Goal: Check status: Check status

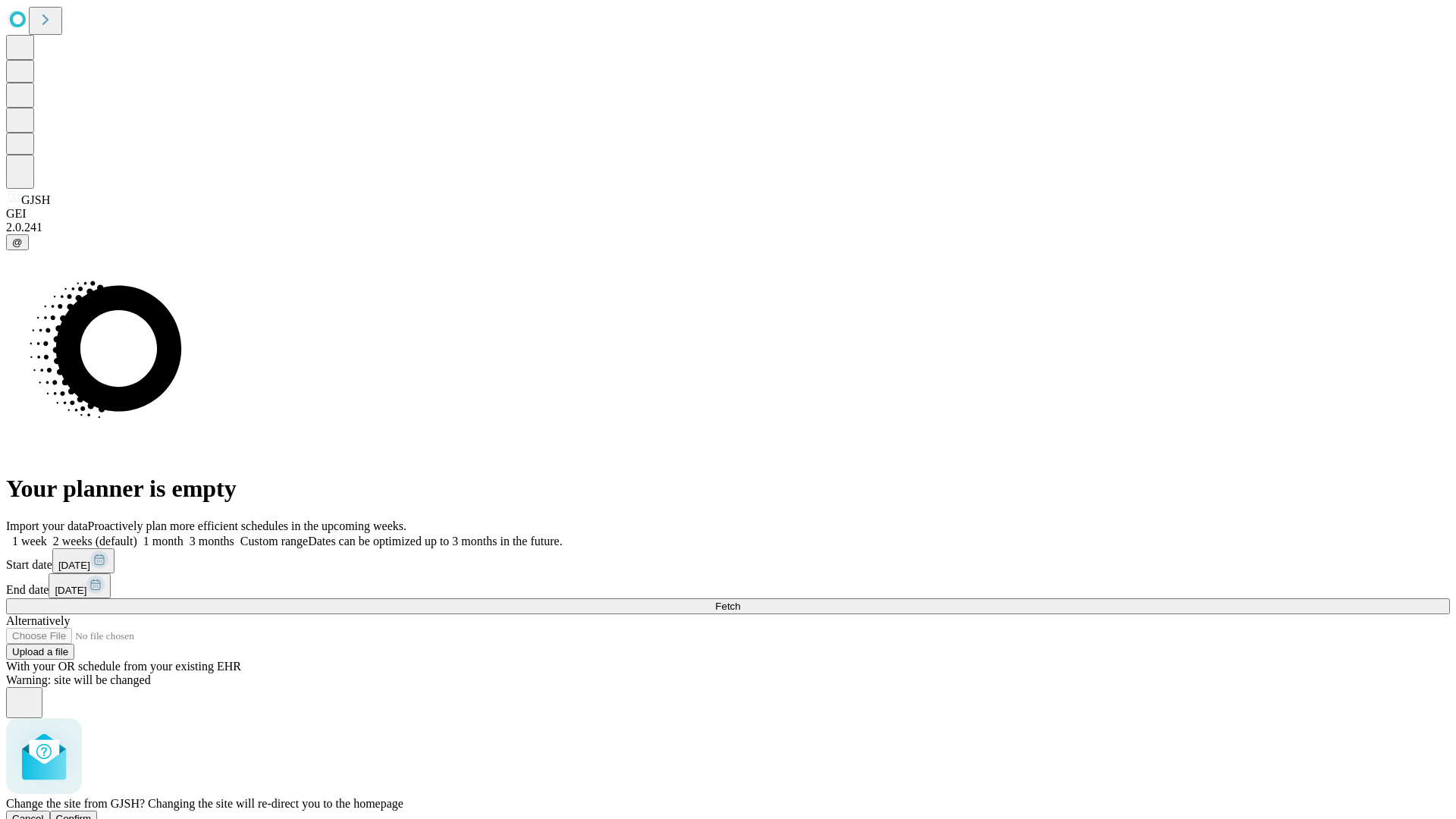
click at [91, 813] on span "Confirm" at bounding box center [74, 818] width 36 height 11
click at [184, 535] on label "1 month" at bounding box center [161, 541] width 46 height 13
click at [740, 600] on span "Fetch" at bounding box center [727, 606] width 25 height 11
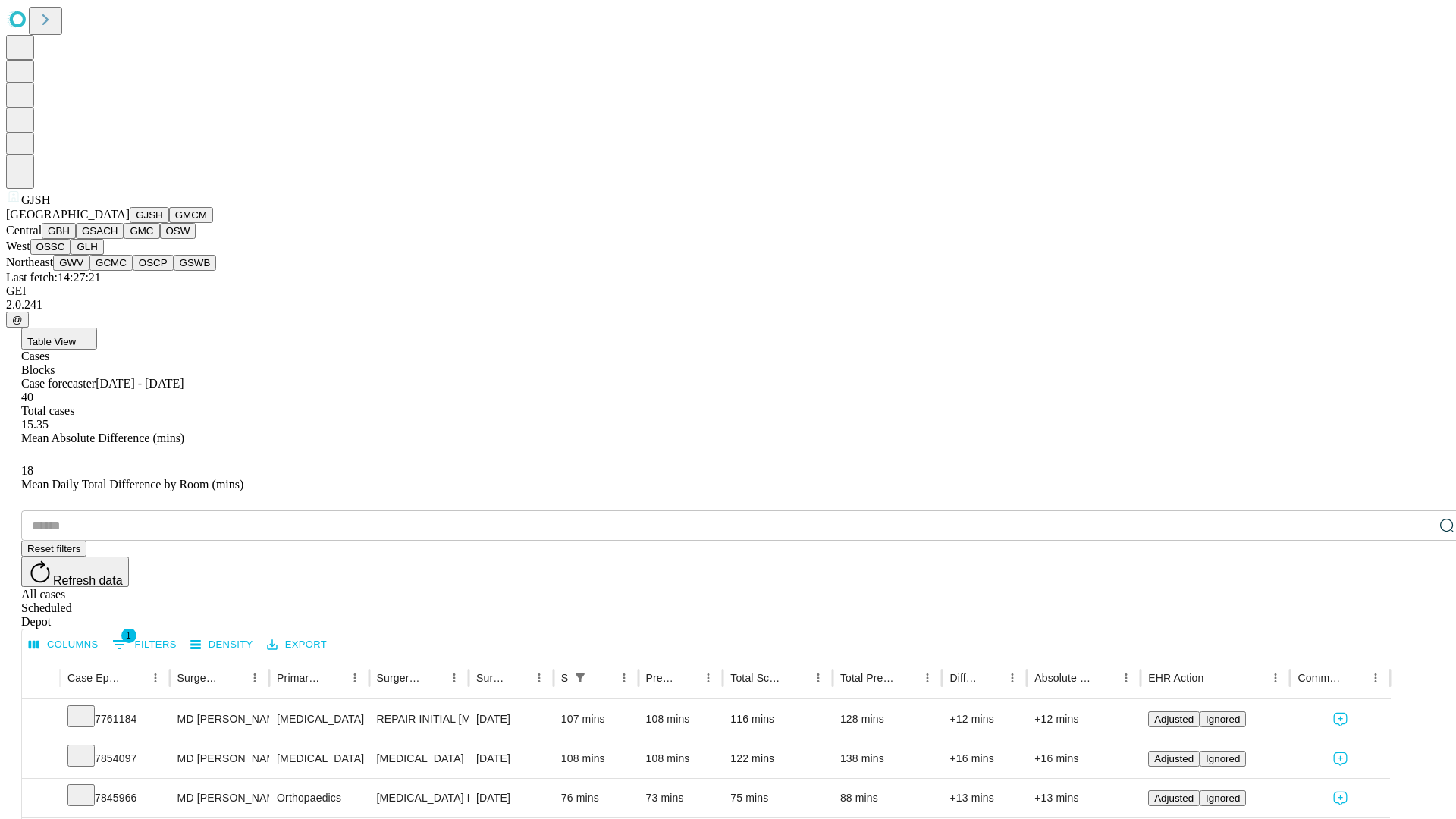
click at [169, 223] on button "GMCM" at bounding box center [191, 214] width 44 height 16
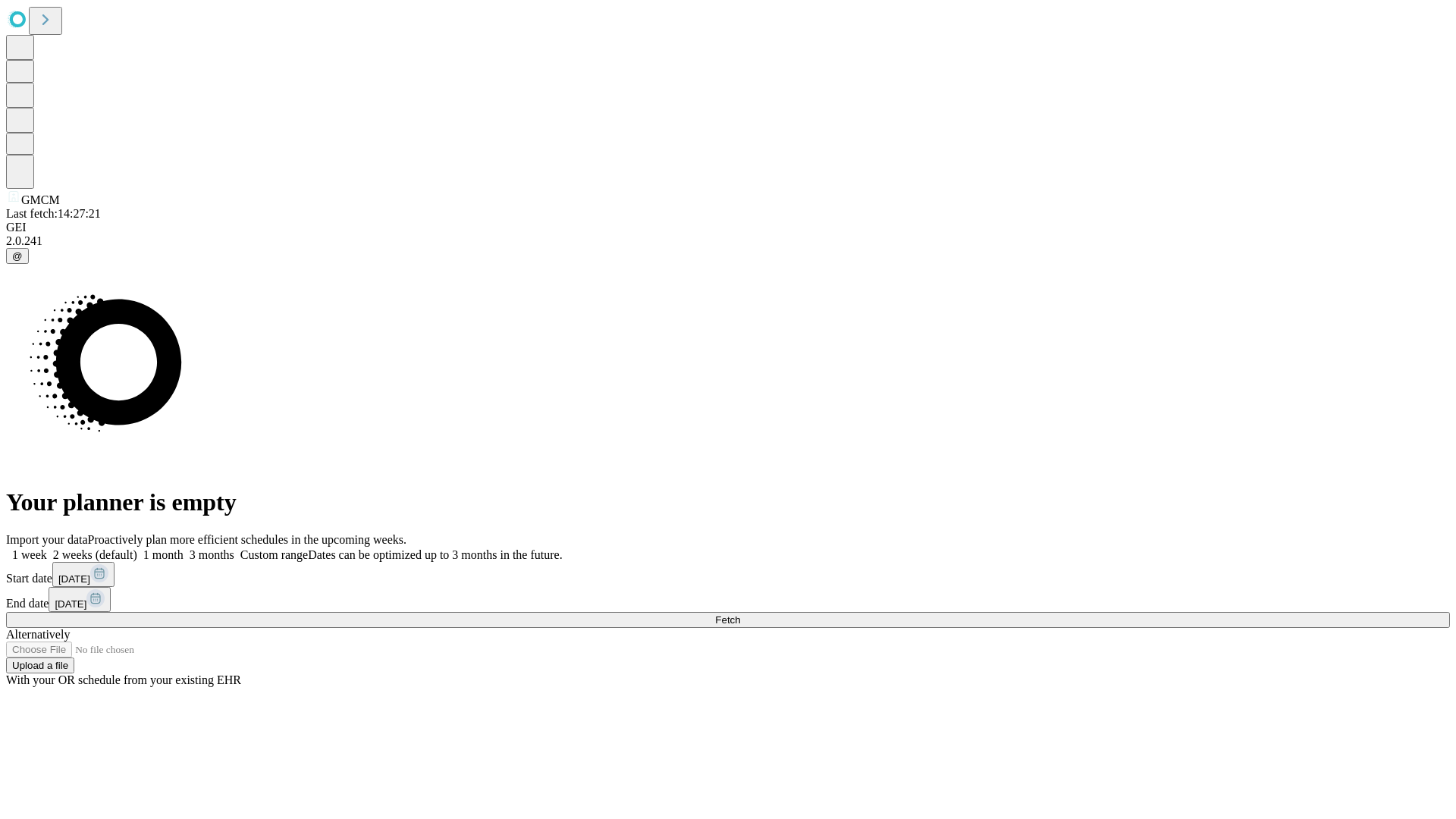
click at [184, 548] on label "1 month" at bounding box center [161, 555] width 46 height 13
click at [740, 614] on span "Fetch" at bounding box center [727, 620] width 25 height 11
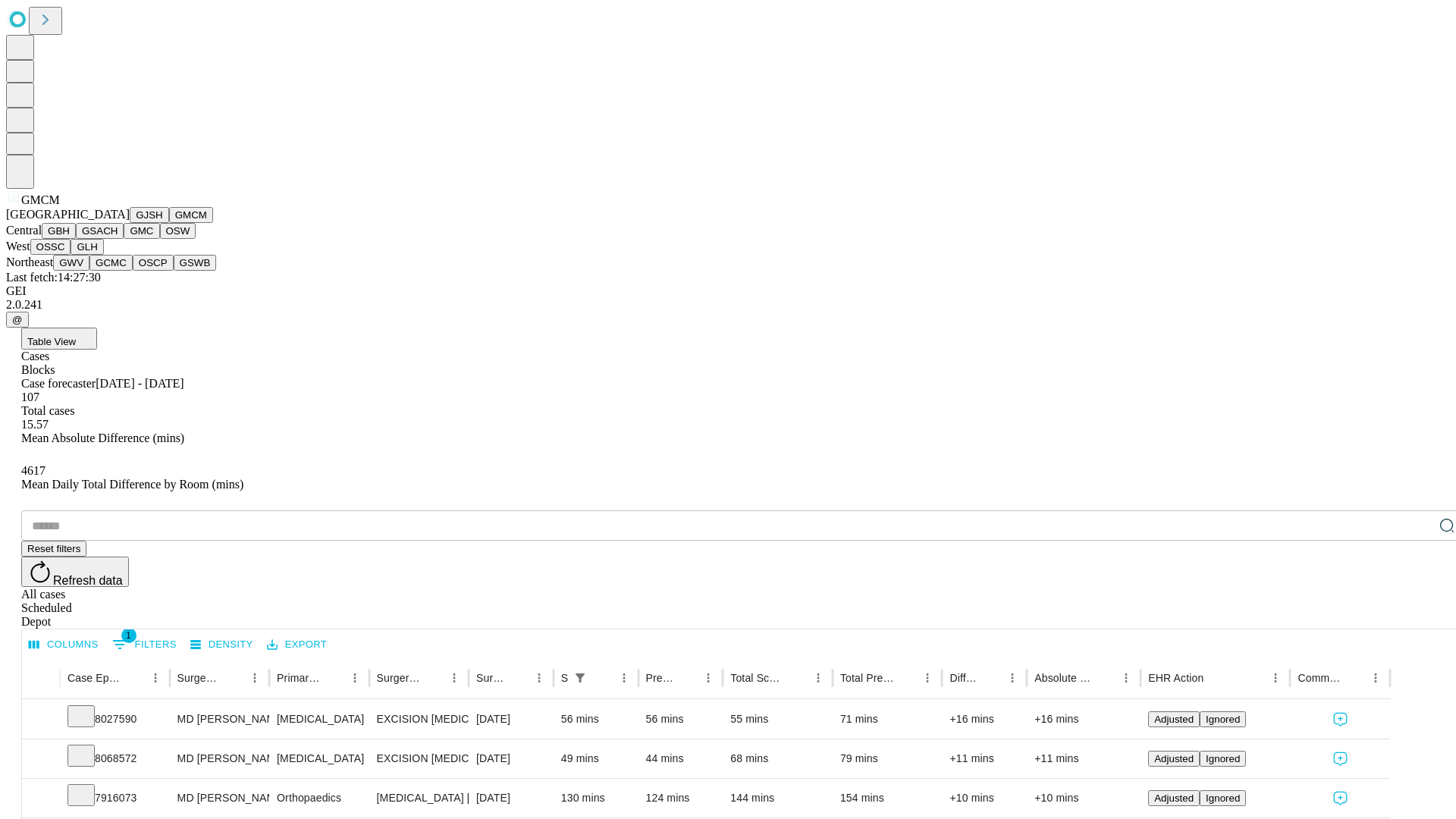
click at [76, 239] on button "GBH" at bounding box center [58, 230] width 34 height 16
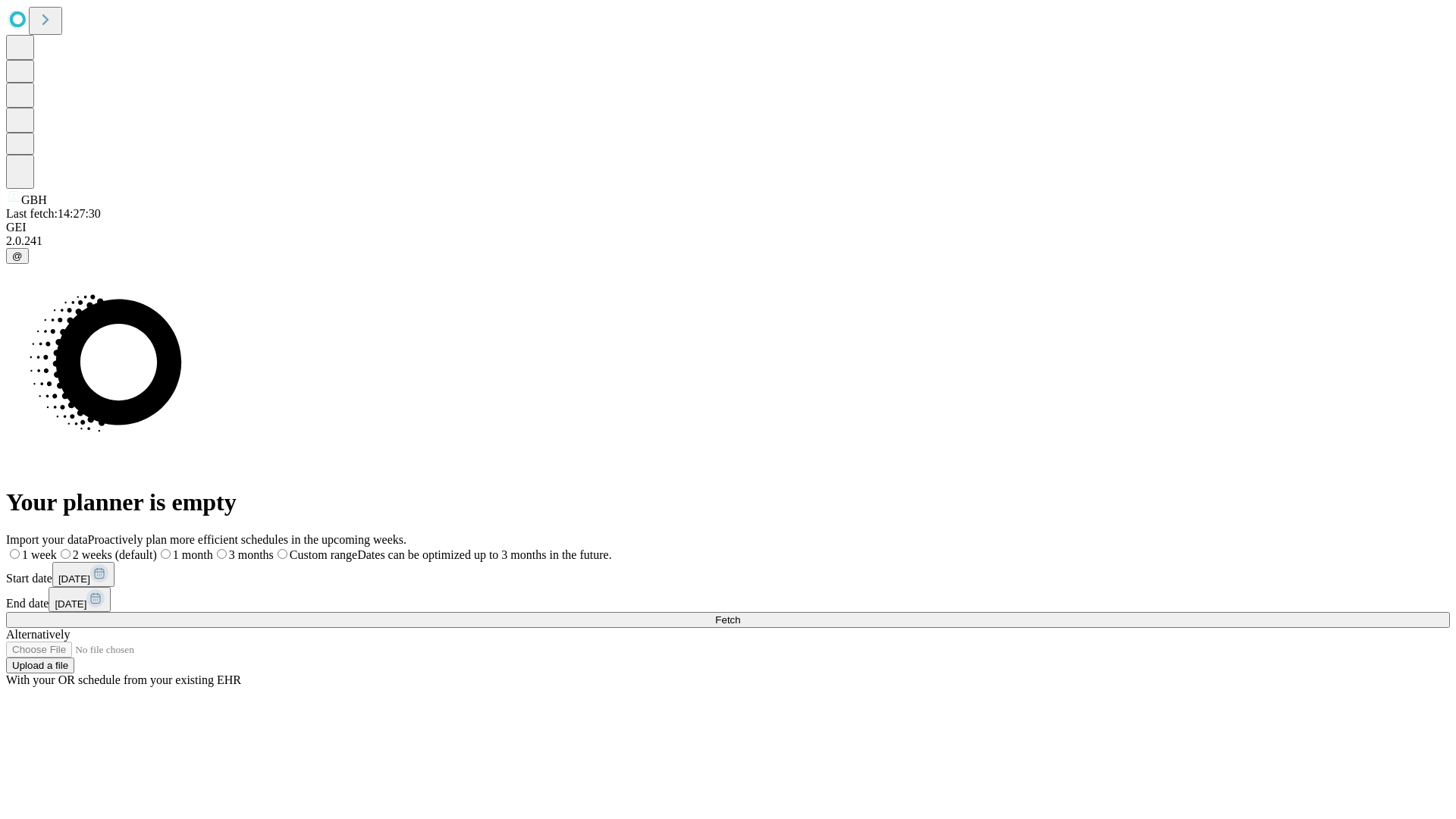
click at [213, 548] on label "1 month" at bounding box center [185, 555] width 56 height 13
click at [740, 614] on span "Fetch" at bounding box center [727, 620] width 25 height 11
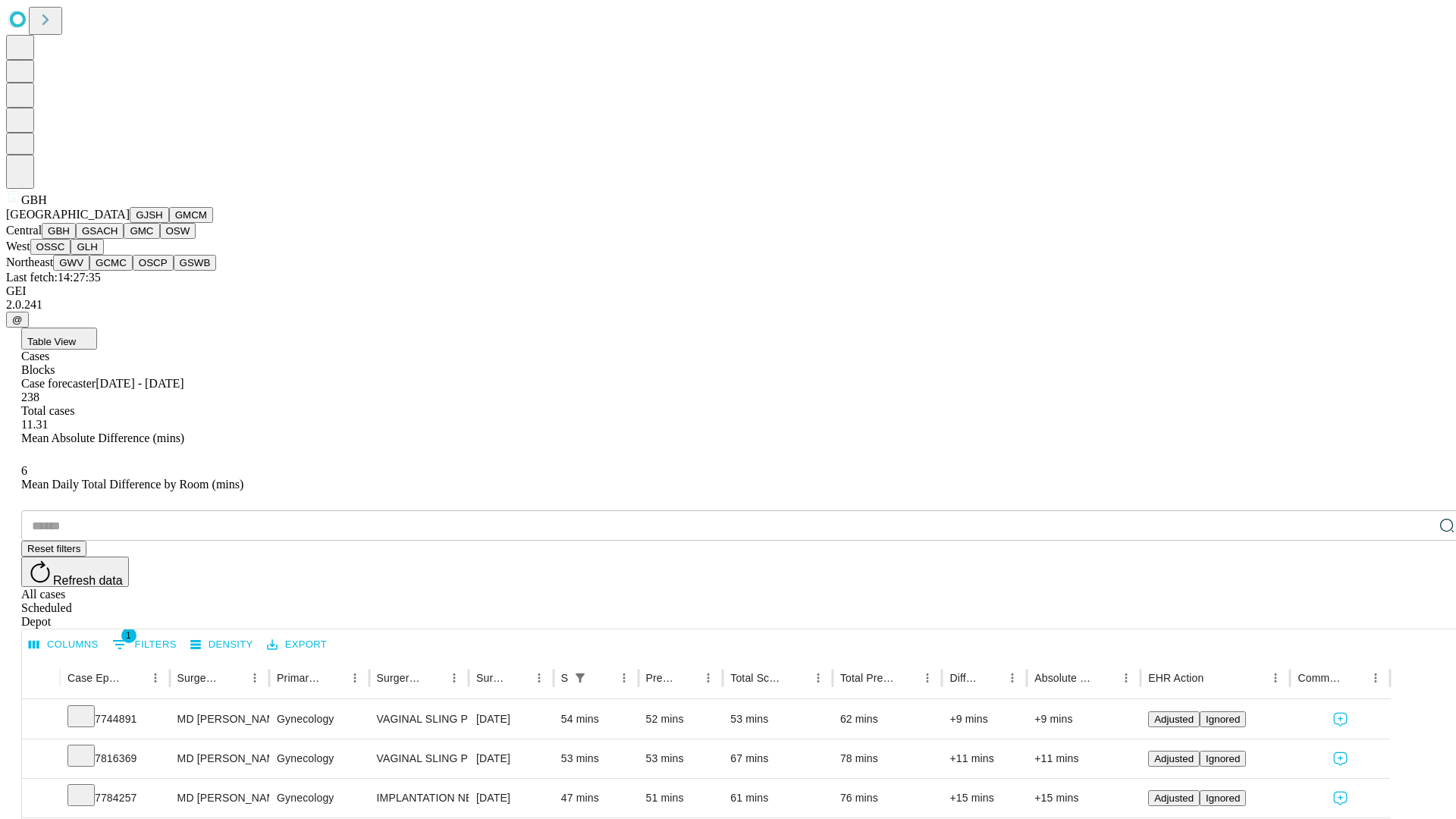
click at [117, 239] on button "GSACH" at bounding box center [100, 230] width 48 height 16
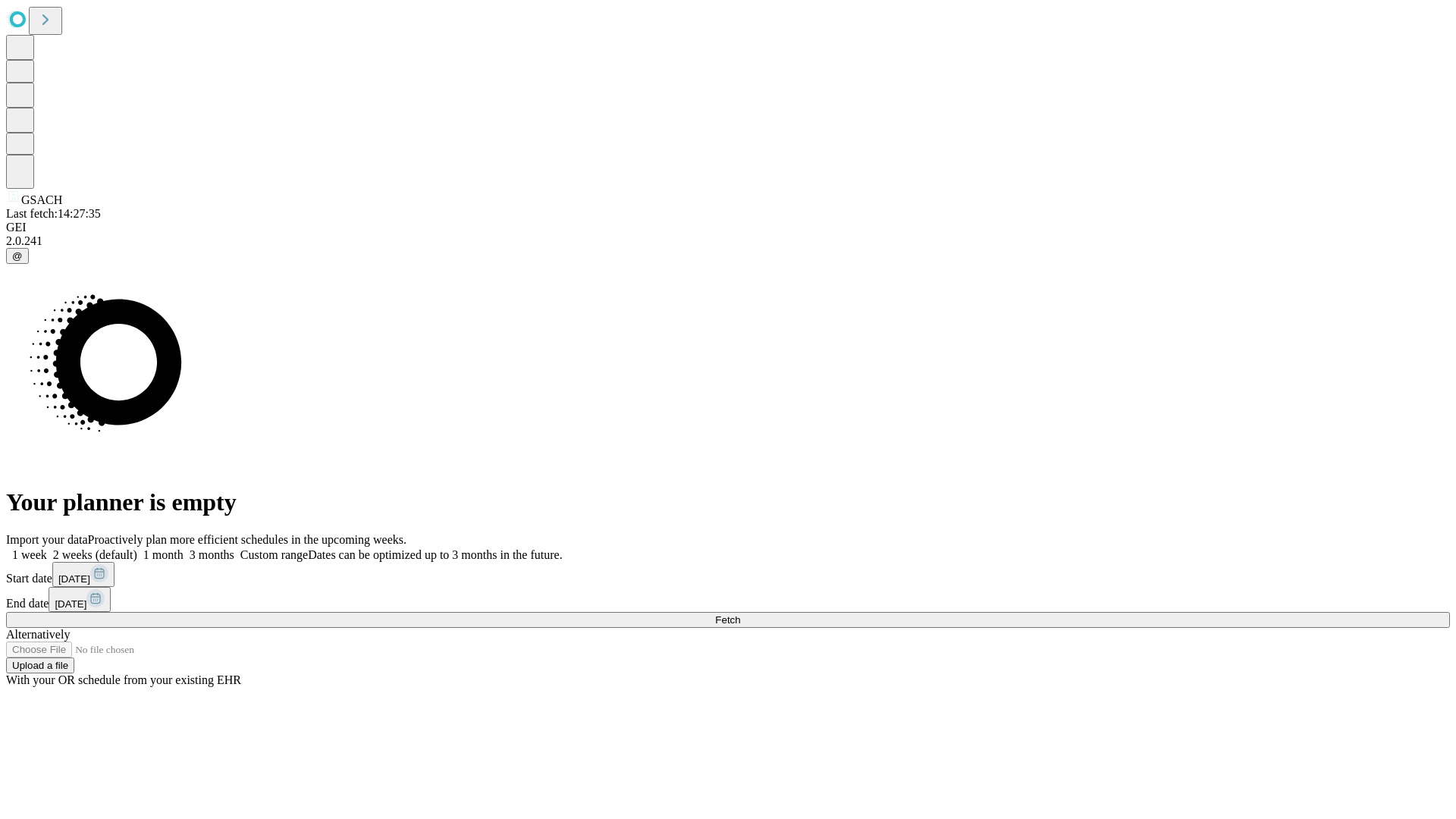
click at [184, 548] on label "1 month" at bounding box center [161, 555] width 46 height 13
click at [740, 614] on span "Fetch" at bounding box center [727, 620] width 25 height 11
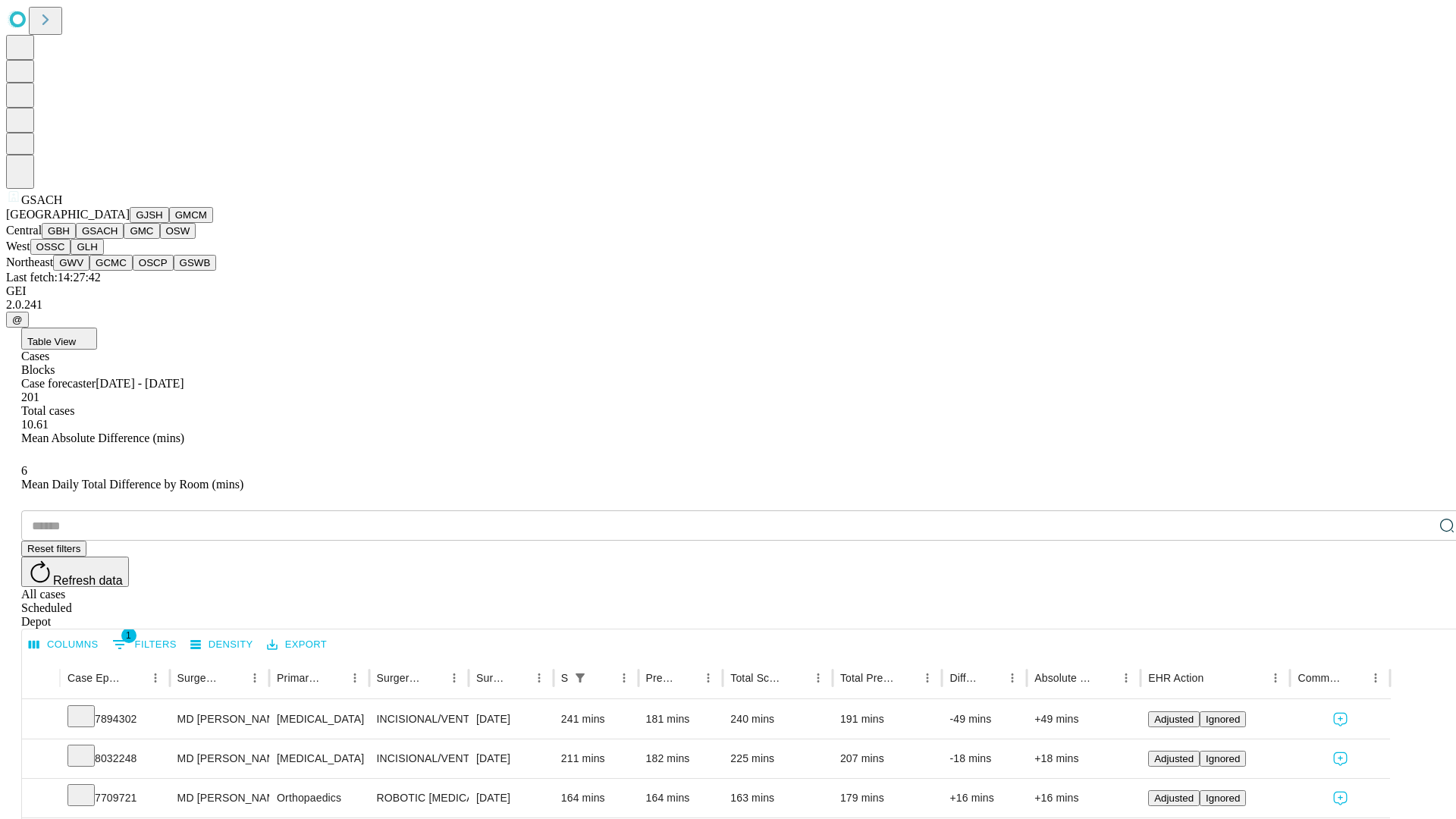
click at [124, 239] on button "GMC" at bounding box center [141, 230] width 36 height 16
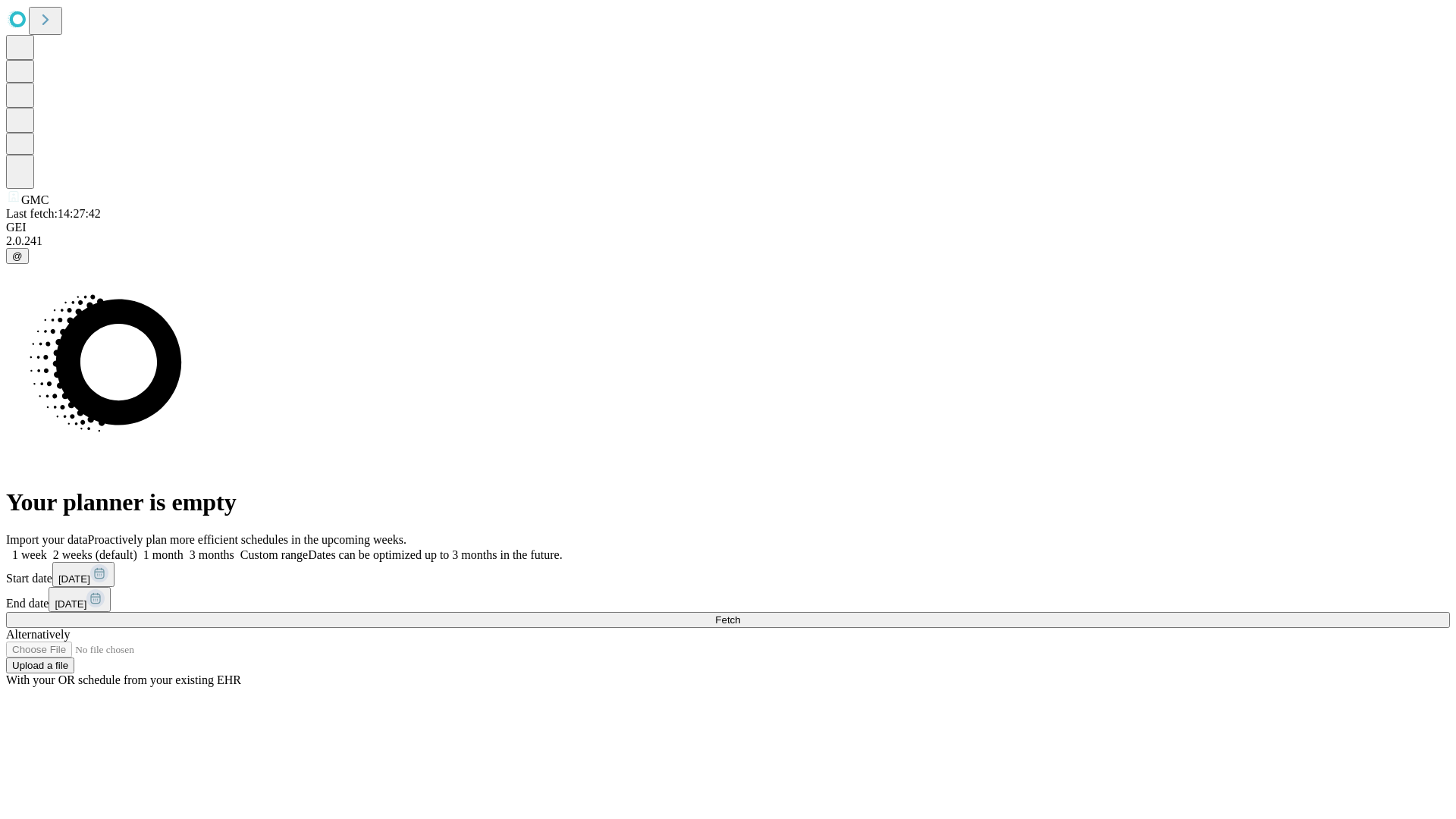
click at [184, 548] on label "1 month" at bounding box center [161, 555] width 46 height 13
click at [740, 614] on span "Fetch" at bounding box center [727, 620] width 25 height 11
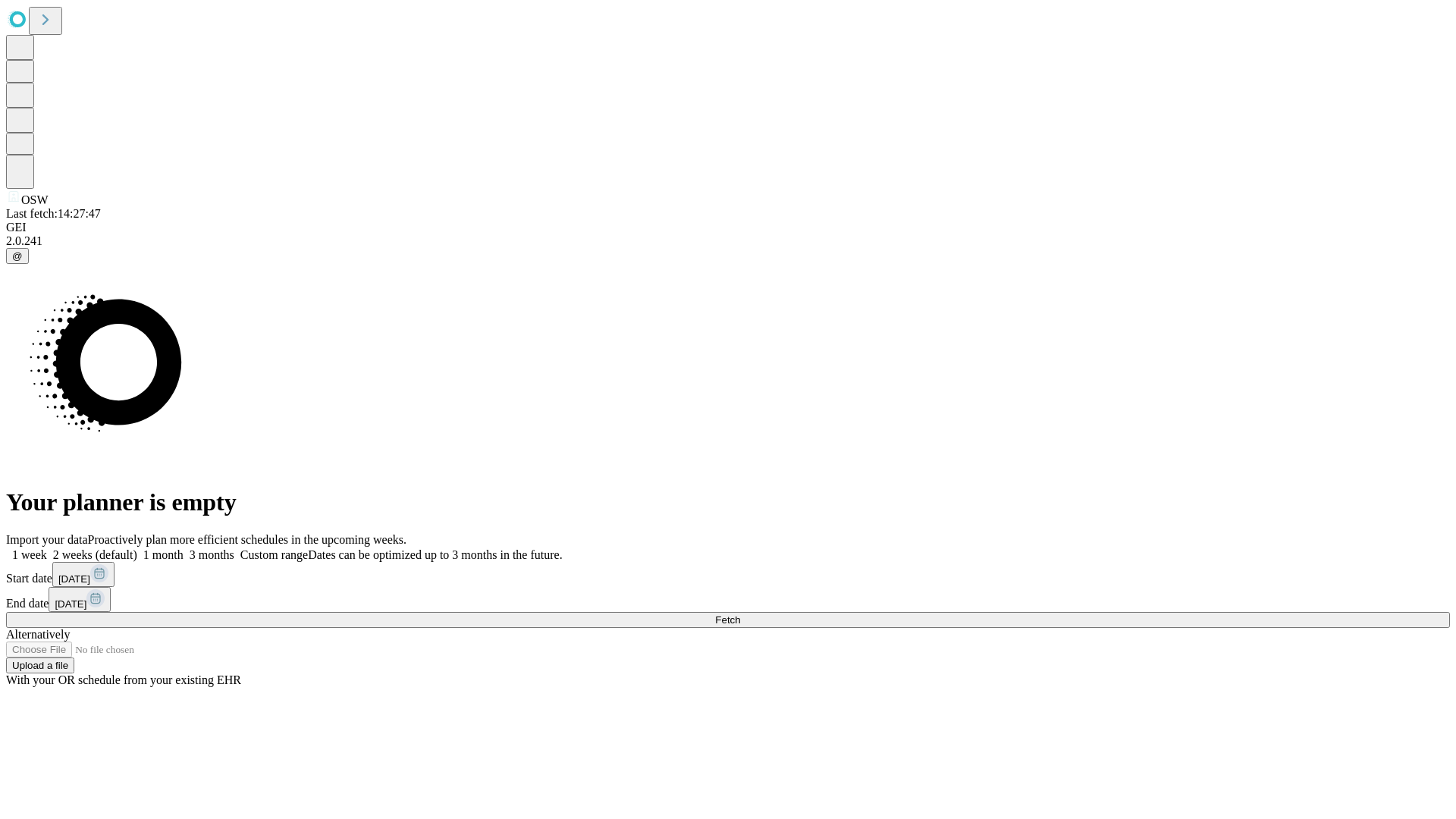
click at [740, 614] on span "Fetch" at bounding box center [727, 620] width 25 height 11
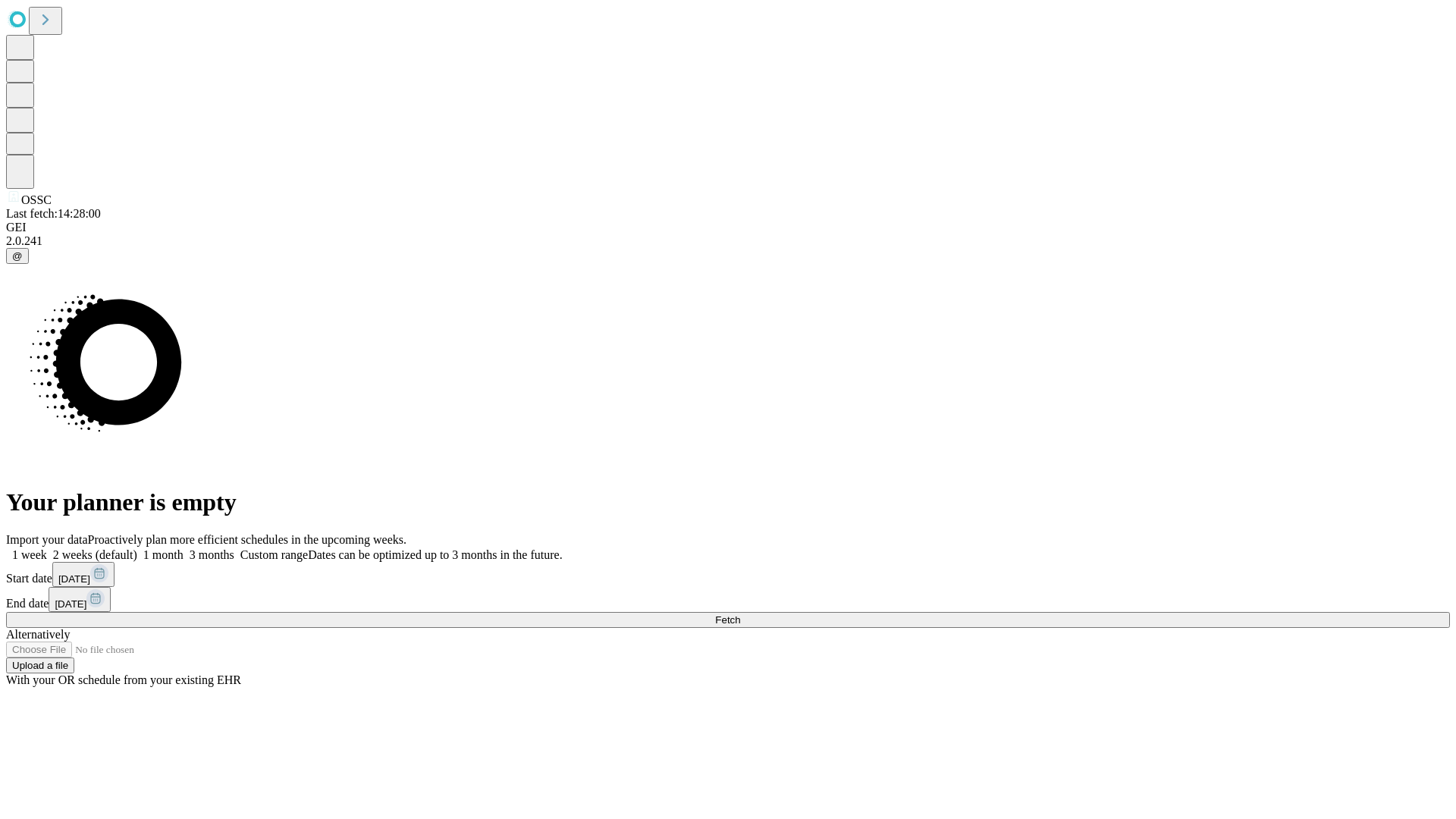
click at [740, 614] on span "Fetch" at bounding box center [727, 620] width 25 height 11
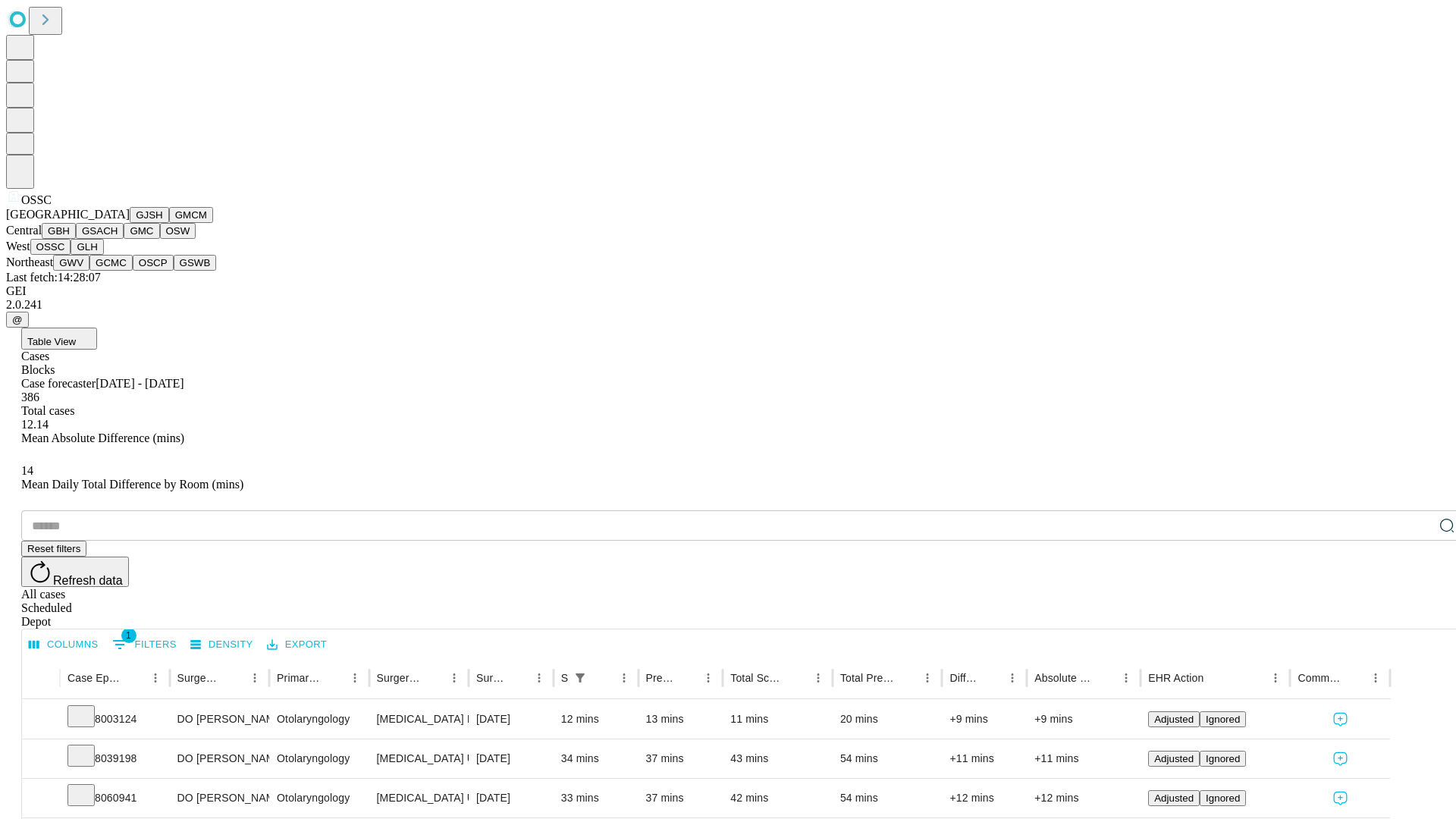
click at [103, 255] on button "GLH" at bounding box center [86, 247] width 32 height 16
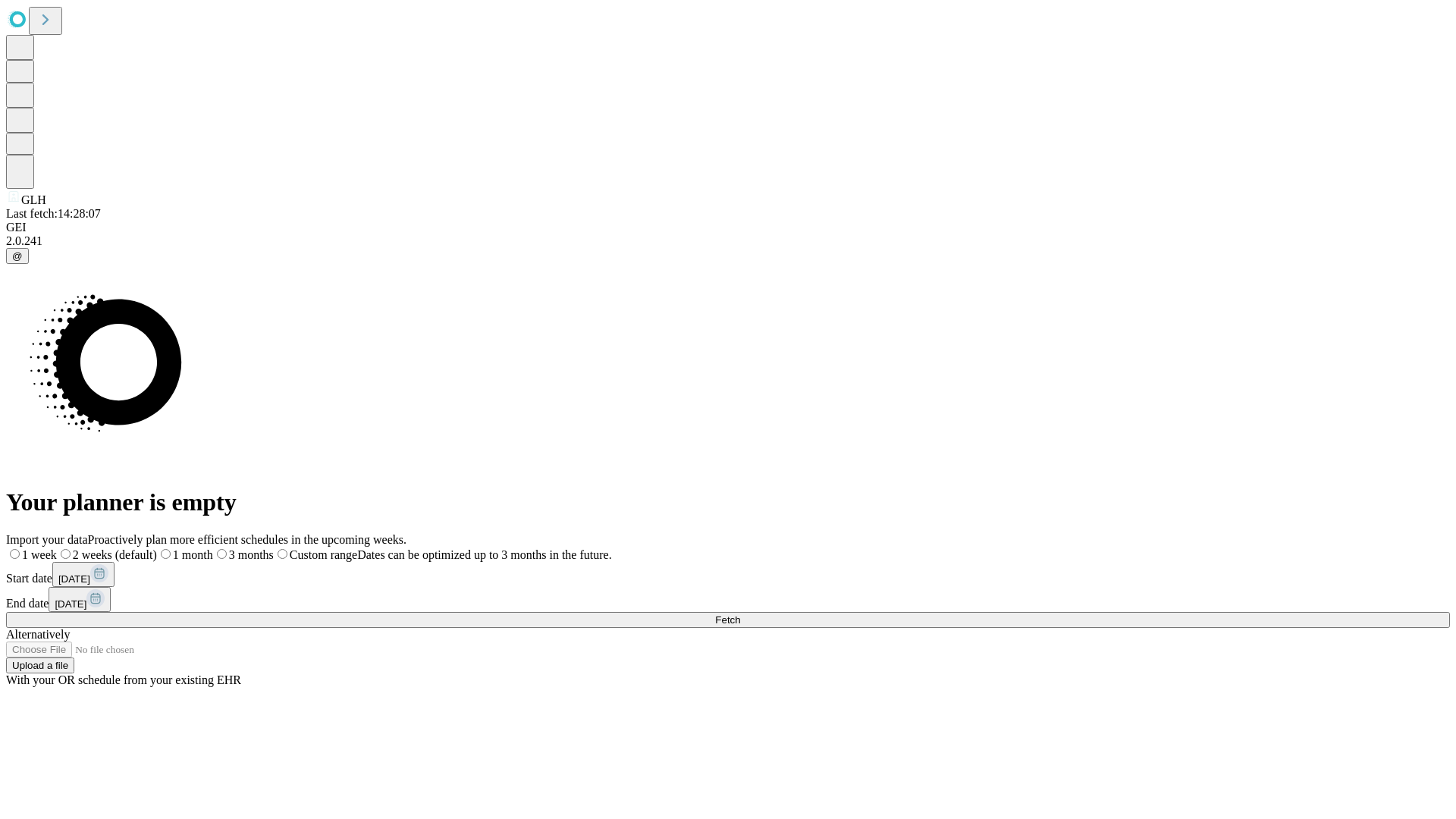
click at [213, 548] on label "1 month" at bounding box center [185, 555] width 56 height 13
click at [740, 614] on span "Fetch" at bounding box center [727, 620] width 25 height 11
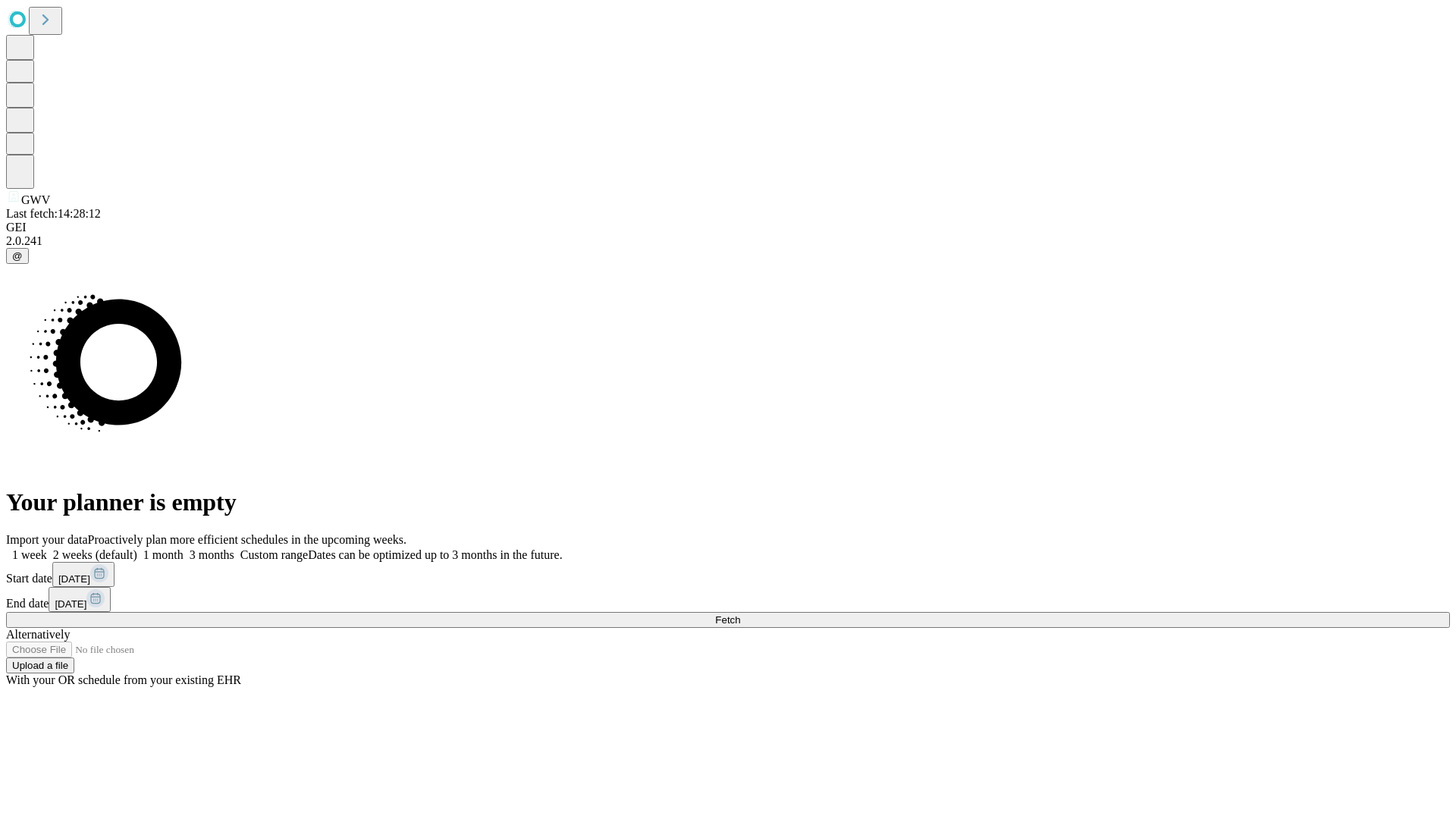
click at [184, 548] on label "1 month" at bounding box center [161, 555] width 46 height 13
click at [740, 614] on span "Fetch" at bounding box center [727, 620] width 25 height 11
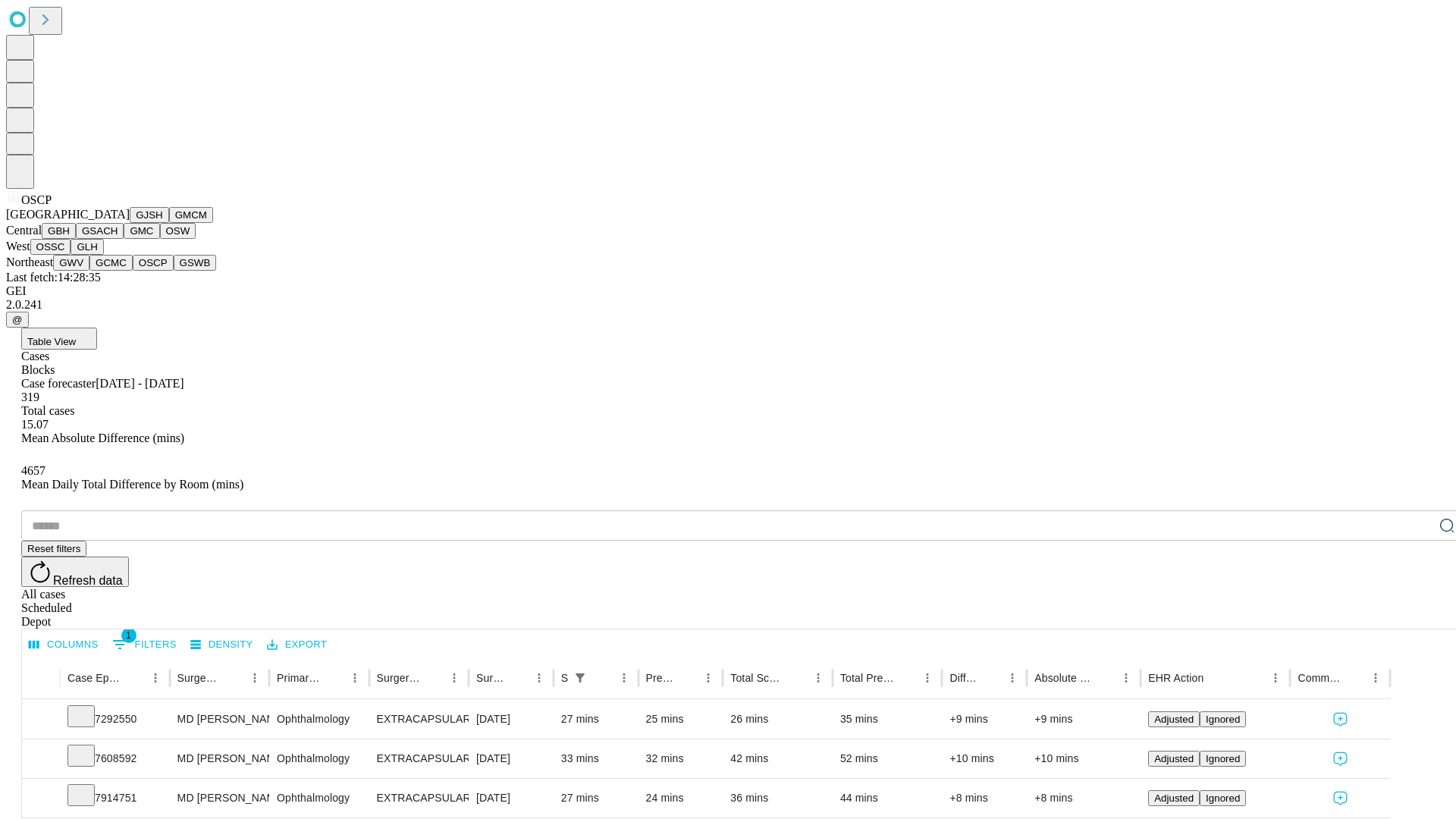
click at [174, 271] on button "GSWB" at bounding box center [195, 262] width 43 height 16
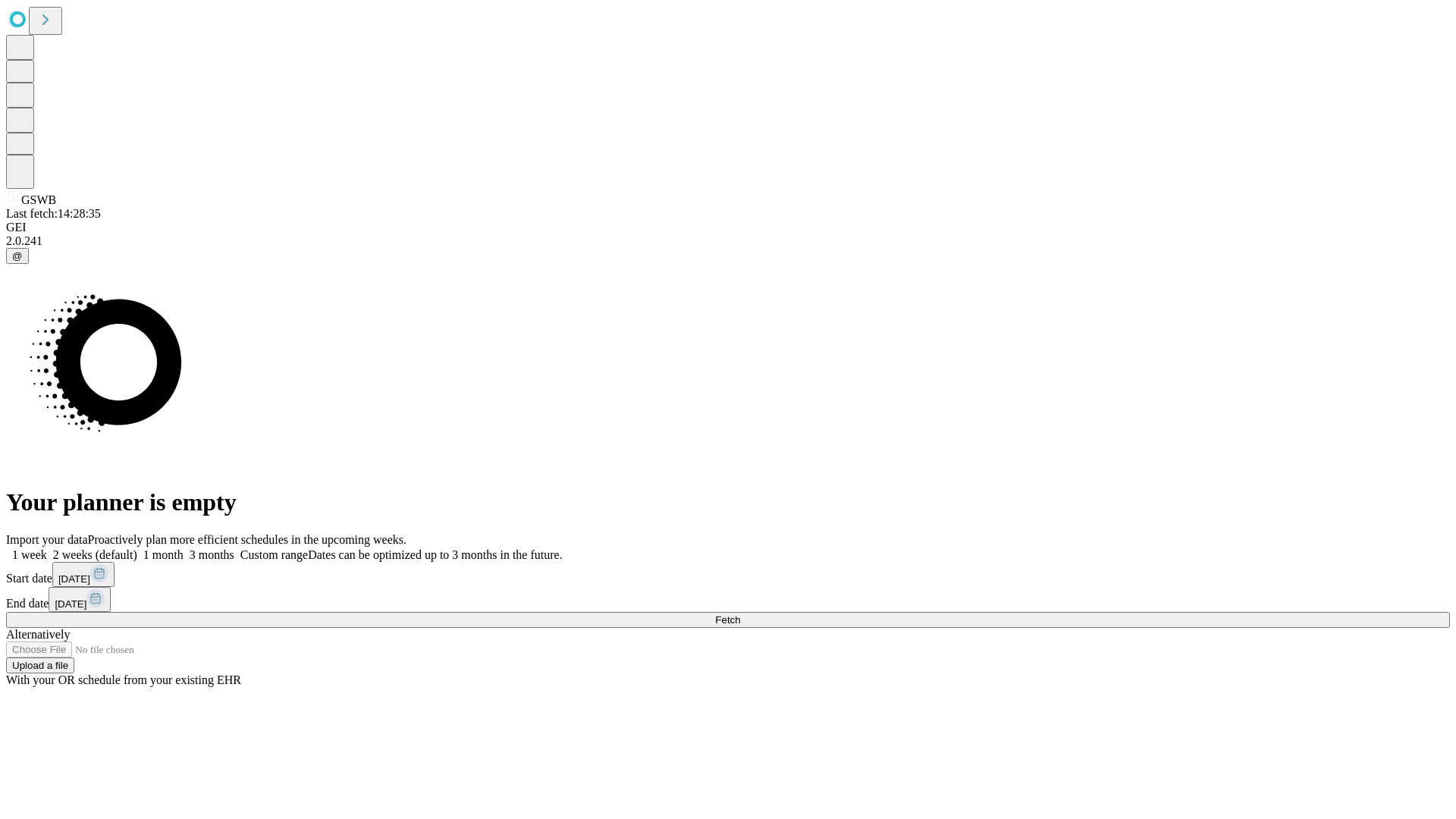
click at [184, 548] on label "1 month" at bounding box center [161, 555] width 46 height 13
click at [740, 614] on span "Fetch" at bounding box center [727, 620] width 25 height 11
